Goal: Find specific page/section: Find specific page/section

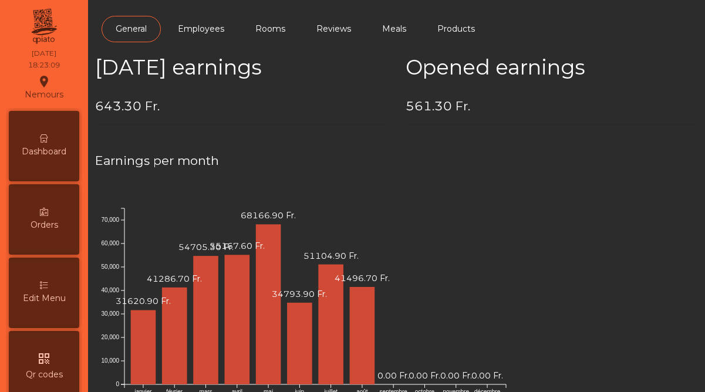
click at [46, 146] on span "Dashboard" at bounding box center [44, 152] width 45 height 12
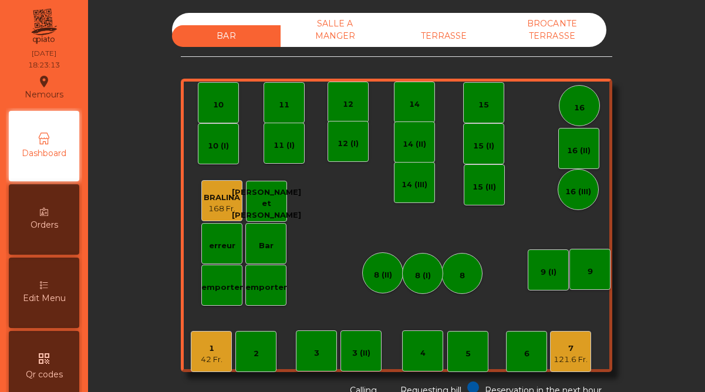
click at [570, 355] on div "121.6 Fr." at bounding box center [571, 360] width 34 height 12
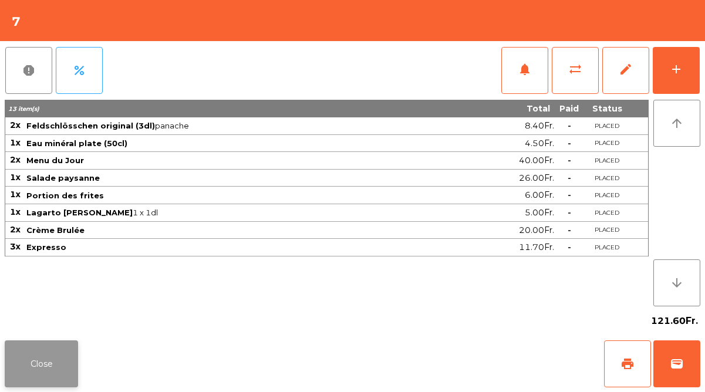
click at [60, 353] on button "Close" at bounding box center [41, 364] width 73 height 47
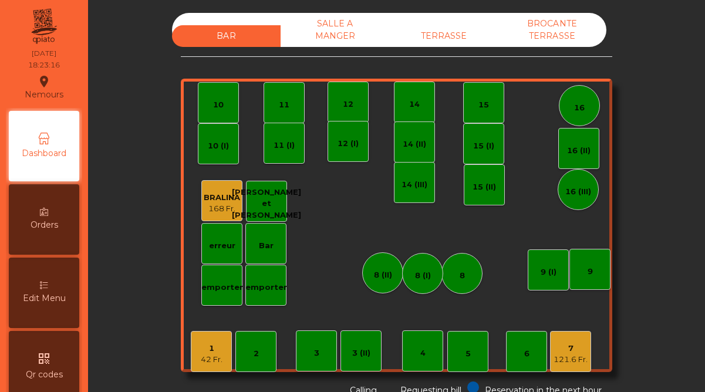
click at [573, 352] on div "7" at bounding box center [571, 349] width 34 height 12
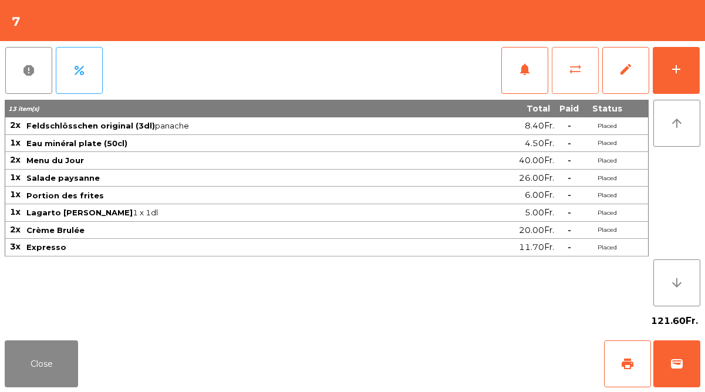
click at [576, 73] on span "sync_alt" at bounding box center [575, 69] width 14 height 14
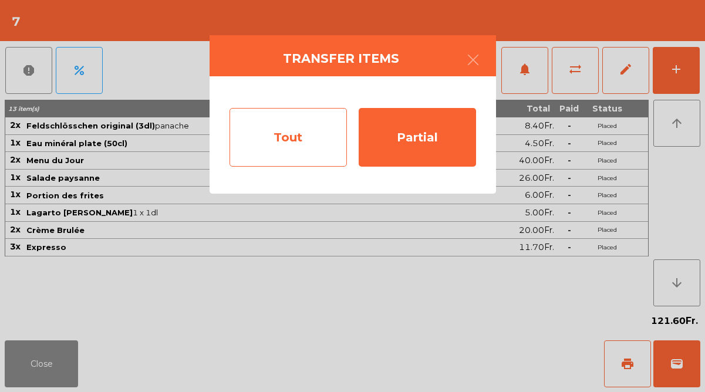
click at [315, 140] on div "Tout" at bounding box center [288, 137] width 117 height 59
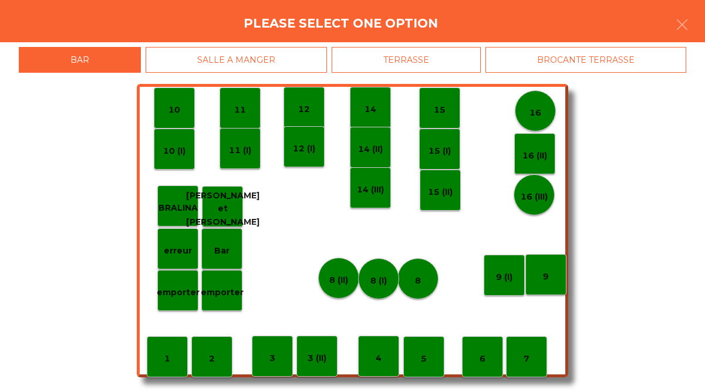
click at [209, 356] on p "2" at bounding box center [212, 359] width 6 height 14
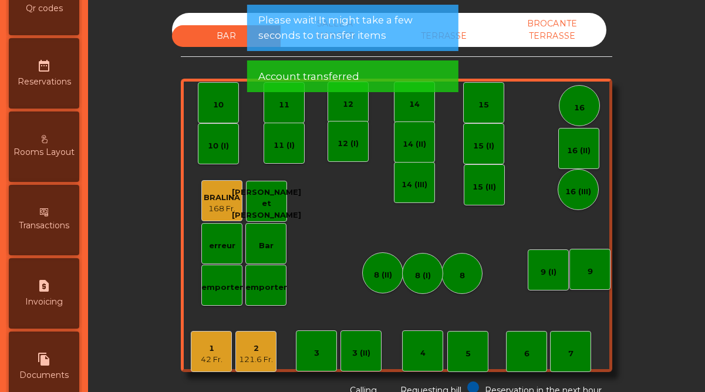
scroll to position [605, 0]
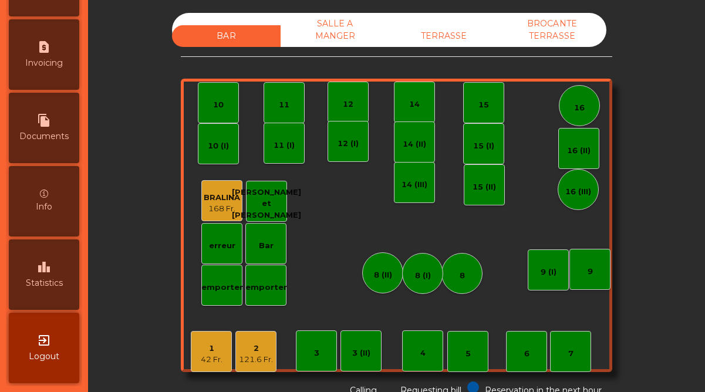
click at [40, 282] on span "Statistics" at bounding box center [44, 283] width 37 height 12
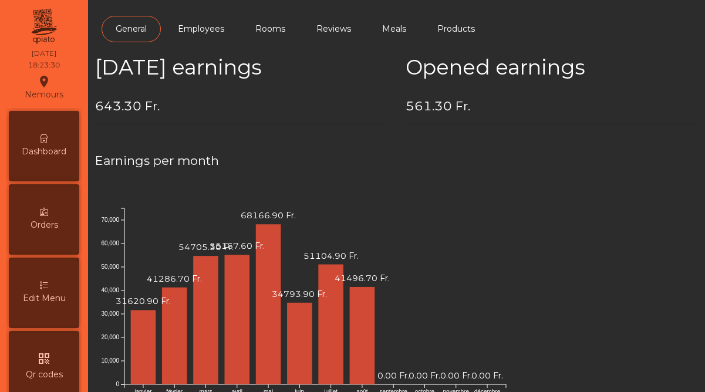
click at [48, 136] on icon at bounding box center [44, 138] width 8 height 8
